Goal: Transaction & Acquisition: Book appointment/travel/reservation

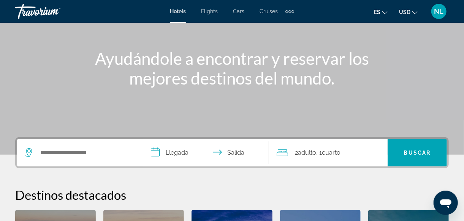
scroll to position [73, 0]
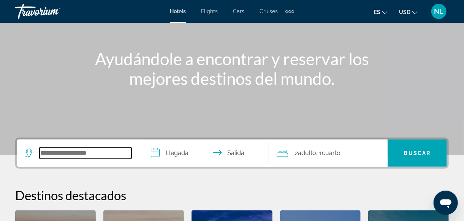
click at [77, 152] on input "Search widget" at bounding box center [85, 153] width 92 height 11
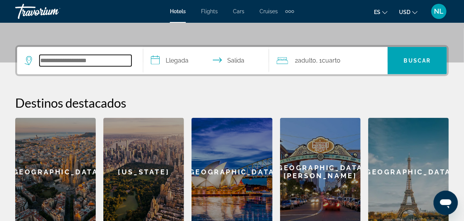
scroll to position [186, 0]
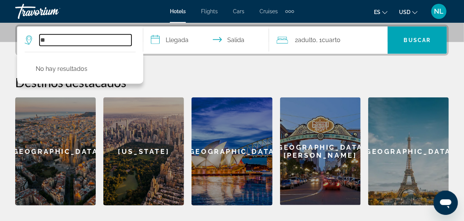
type input "*"
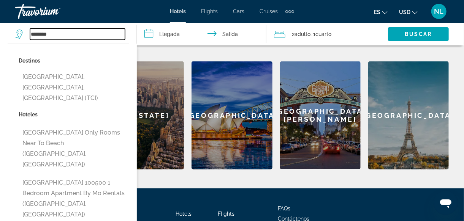
scroll to position [221, 0]
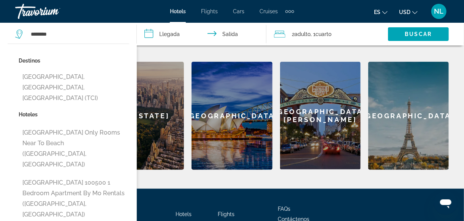
click at [92, 75] on button "[GEOGRAPHIC_DATA], [GEOGRAPHIC_DATA], [GEOGRAPHIC_DATA] (TCI)" at bounding box center [74, 88] width 111 height 36
type input "**********"
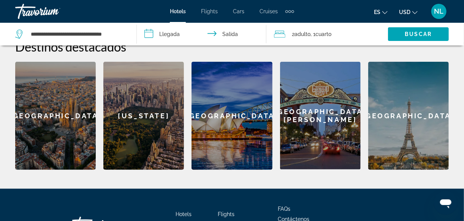
click at [167, 35] on input "**********" at bounding box center [203, 35] width 132 height 25
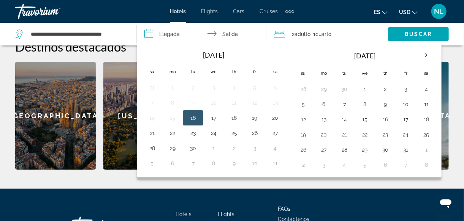
click at [424, 53] on th "Next month" at bounding box center [426, 55] width 21 height 17
click at [404, 121] on button "14" at bounding box center [405, 119] width 12 height 11
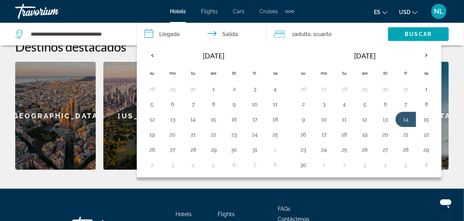
click at [323, 130] on button "17" at bounding box center [323, 134] width 12 height 11
type input "**********"
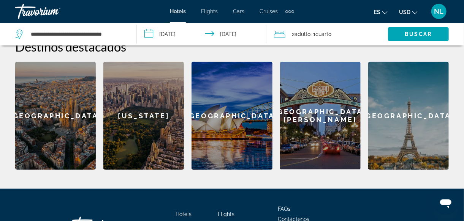
click at [321, 33] on span "Cuarto" at bounding box center [324, 34] width 16 height 6
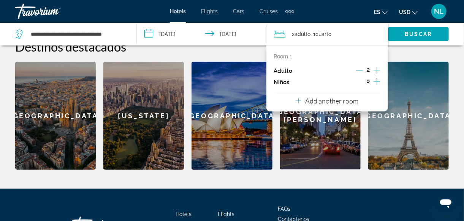
click at [379, 70] on icon "Increment adults" at bounding box center [376, 70] width 7 height 7
click at [377, 67] on icon "Increment adults" at bounding box center [376, 70] width 7 height 9
click at [378, 67] on icon "Increment adults" at bounding box center [376, 70] width 7 height 9
click at [335, 100] on p "Add another room" at bounding box center [331, 101] width 53 height 8
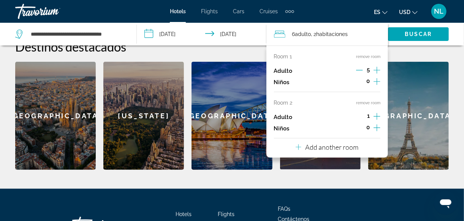
click at [427, 33] on span "Buscar" at bounding box center [418, 34] width 27 height 6
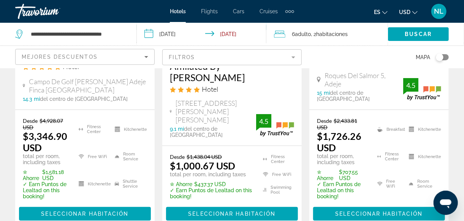
scroll to position [1214, 0]
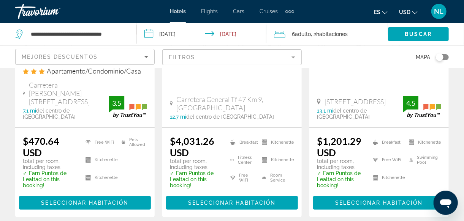
scroll to position [1195, 0]
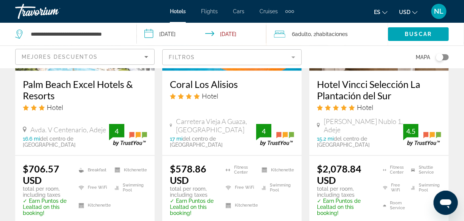
scroll to position [456, 0]
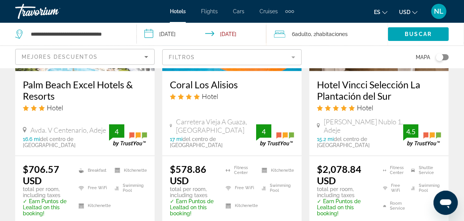
click at [296, 55] on mat-form-field "Filtros" at bounding box center [231, 57] width 139 height 16
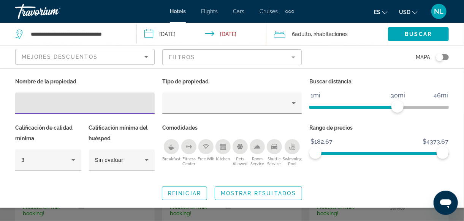
click at [230, 52] on mat-form-field "Filtros" at bounding box center [231, 57] width 139 height 16
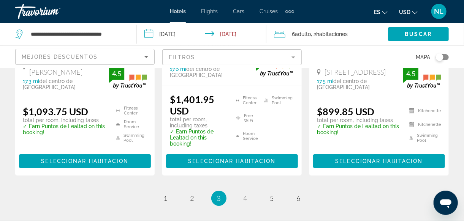
scroll to position [1148, 0]
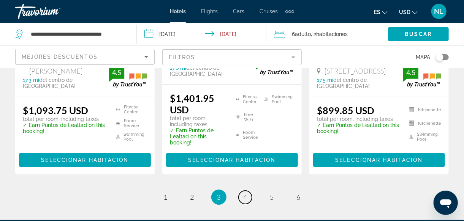
click at [245, 193] on span "4" at bounding box center [245, 197] width 4 height 8
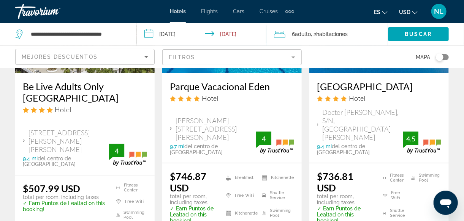
scroll to position [459, 0]
